Goal: Information Seeking & Learning: Learn about a topic

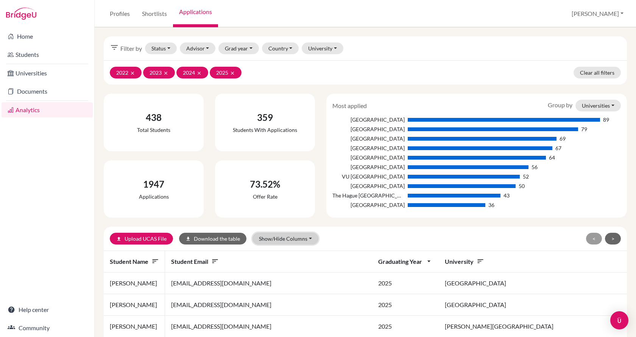
click at [303, 239] on button "Show/Hide Columns" at bounding box center [286, 238] width 66 height 12
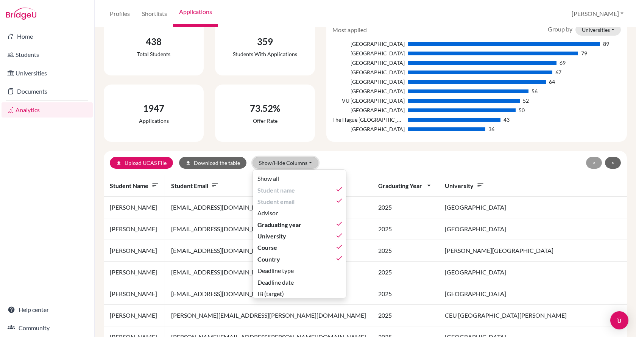
scroll to position [38, 0]
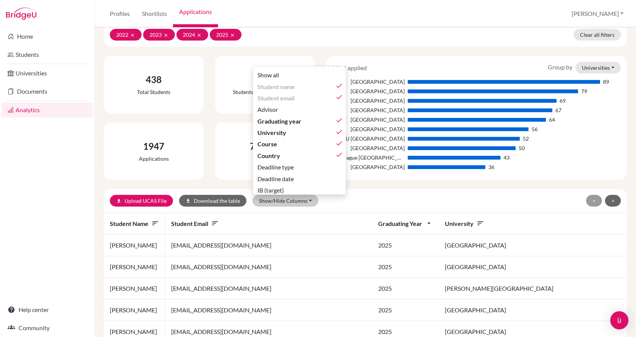
click at [463, 197] on div "< >" at bounding box center [536, 201] width 170 height 12
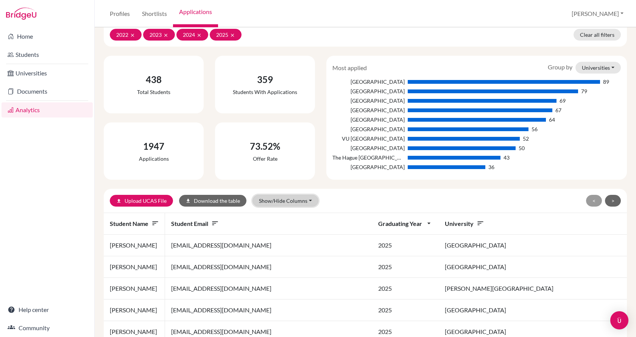
click at [268, 200] on button "Show/Hide Columns" at bounding box center [286, 201] width 66 height 12
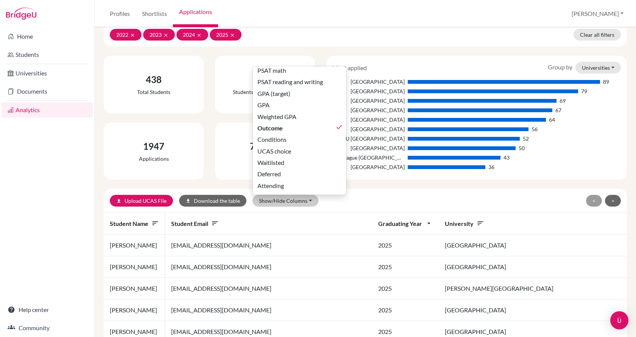
click at [383, 204] on div "upload Upload UCAS File download Download the table Show/Hide Columns Show all …" at bounding box center [280, 201] width 341 height 12
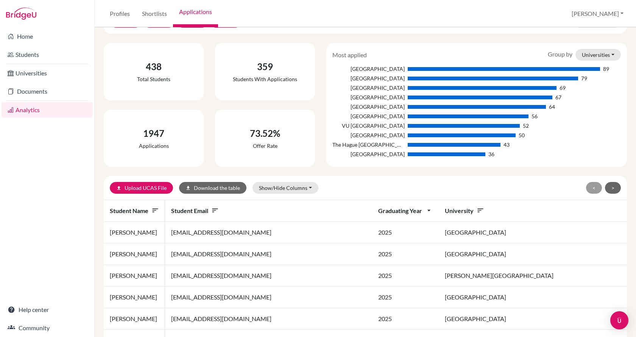
scroll to position [0, 0]
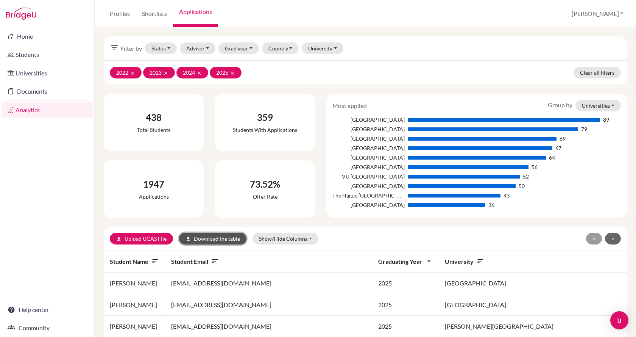
click at [225, 240] on button "download Download the table" at bounding box center [212, 238] width 67 height 12
click at [111, 12] on link "Profiles" at bounding box center [120, 13] width 32 height 27
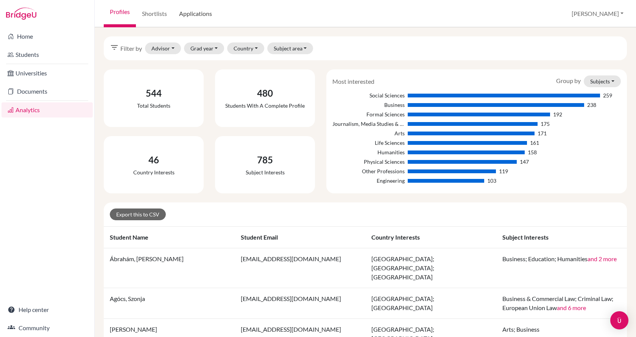
click at [189, 14] on link "Applications" at bounding box center [195, 13] width 45 height 27
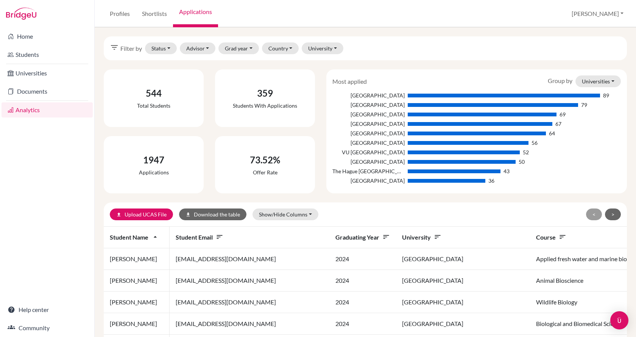
click at [382, 236] on icon "sort" at bounding box center [386, 237] width 8 height 8
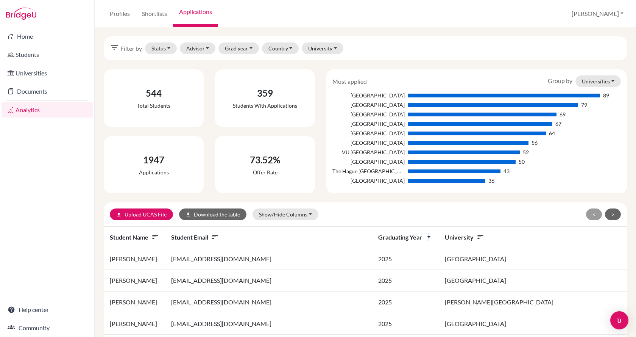
click at [425, 239] on icon "arrow_drop_down" at bounding box center [429, 237] width 8 height 8
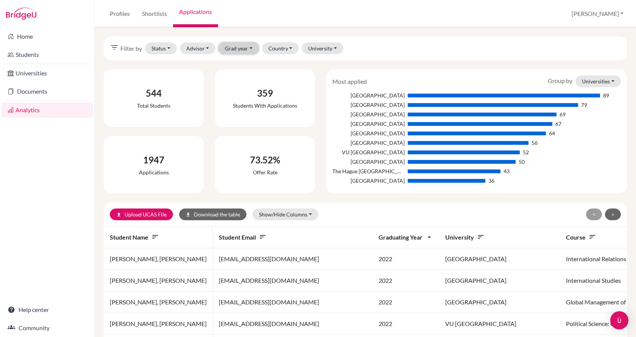
click at [250, 44] on button "Grad year" at bounding box center [238, 48] width 41 height 12
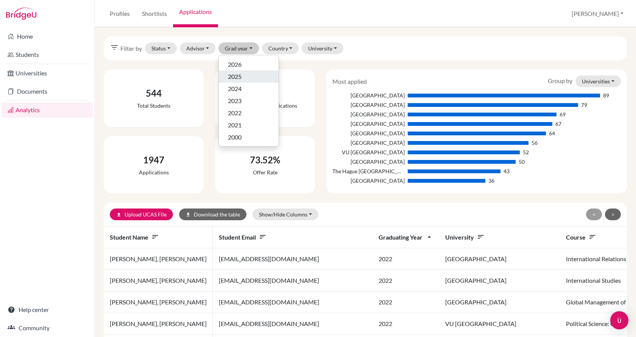
click at [243, 78] on div "2025" at bounding box center [249, 76] width 42 height 9
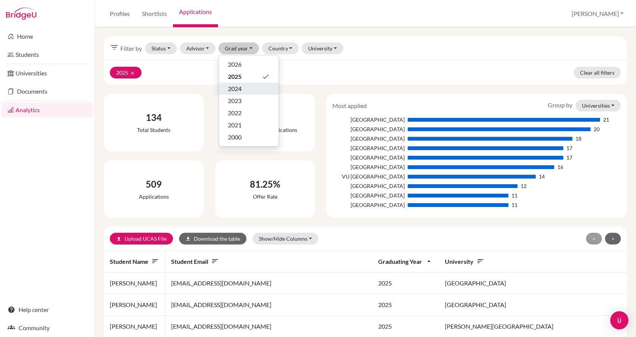
click at [242, 88] on span "2024" at bounding box center [235, 88] width 14 height 9
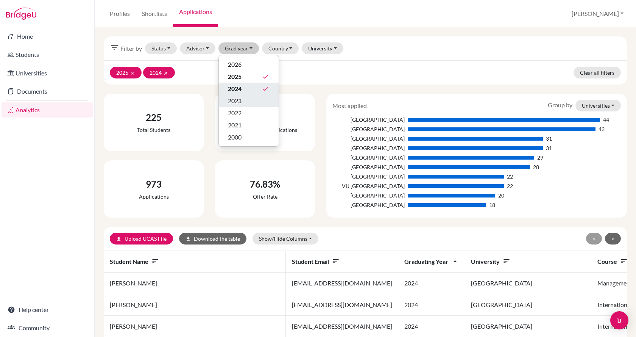
click at [241, 103] on span "2023" at bounding box center [235, 100] width 14 height 9
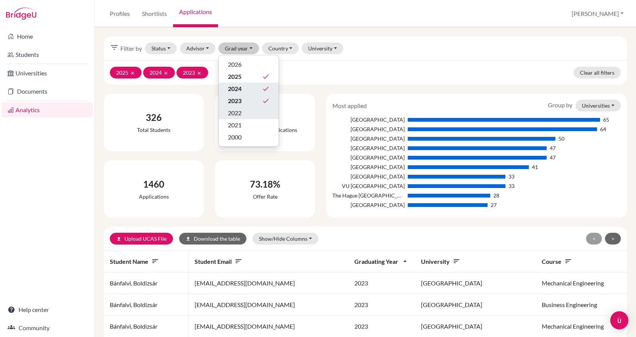
click at [240, 114] on span "2022" at bounding box center [235, 112] width 14 height 9
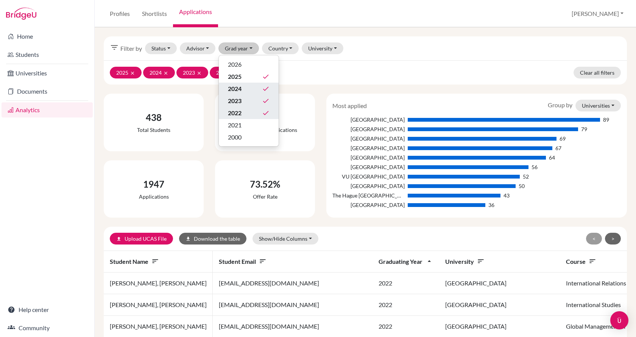
click at [290, 166] on div "73.52% Offer rate" at bounding box center [265, 188] width 94 height 51
